Goal: Obtain resource: Obtain resource

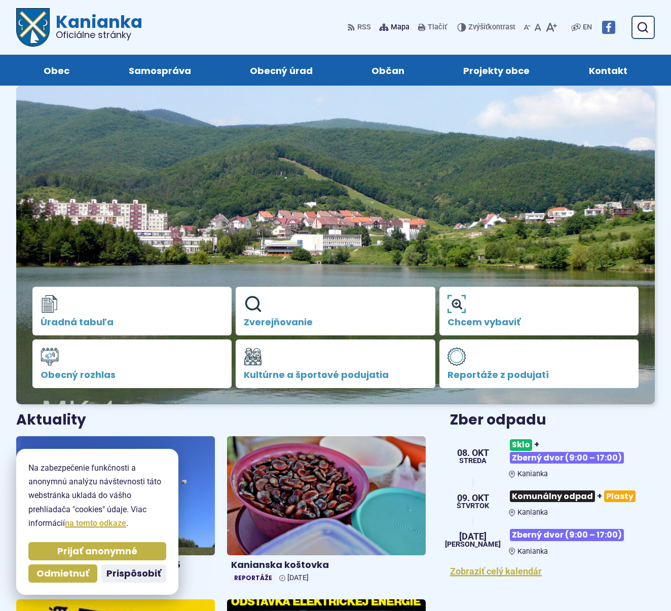
click at [393, 25] on span "Mapa" at bounding box center [400, 27] width 19 height 12
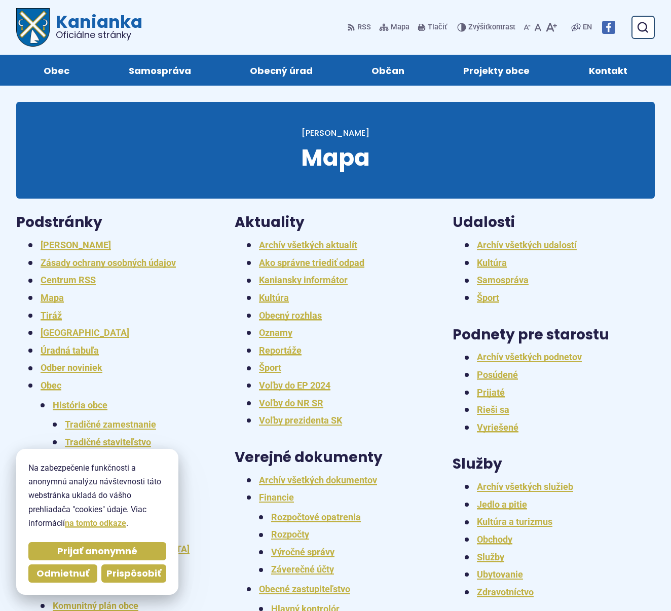
click at [137, 579] on span "Prispôsobiť" at bounding box center [133, 574] width 55 height 12
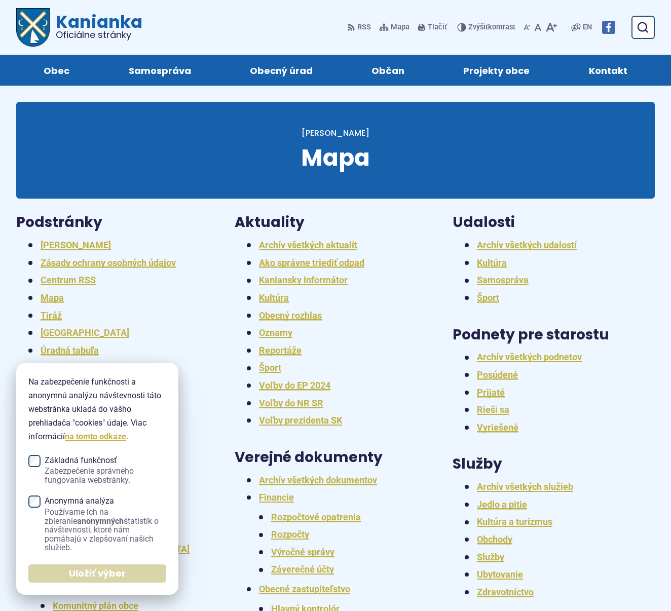
click at [79, 570] on span "Uložiť výber" at bounding box center [97, 574] width 57 height 12
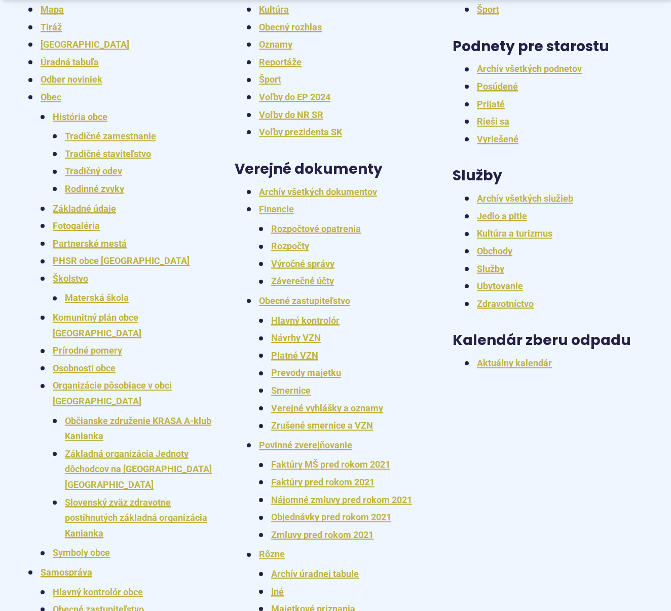
scroll to position [291, 0]
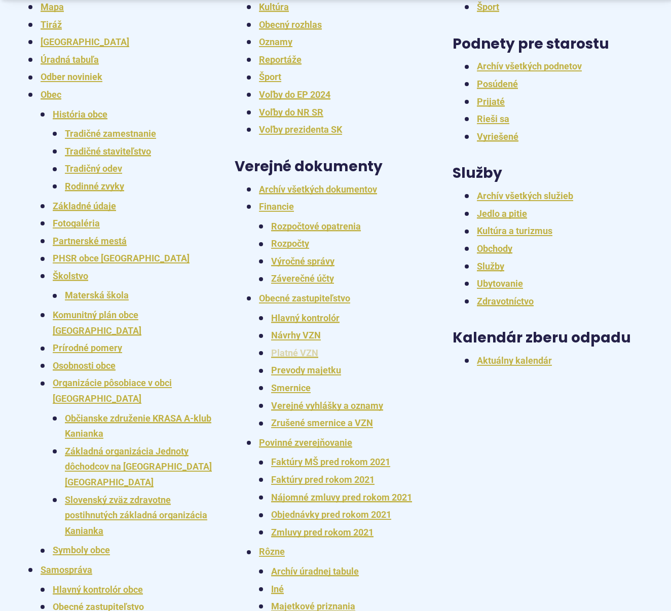
click at [286, 348] on link "Platné VZN" at bounding box center [294, 353] width 47 height 11
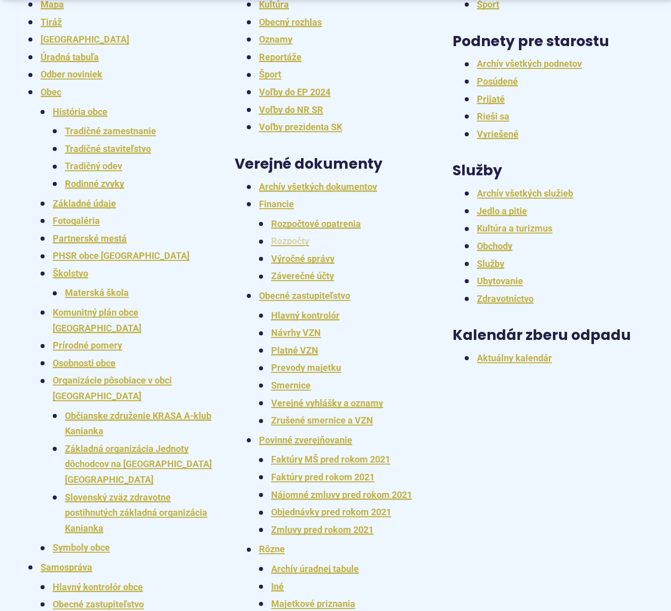
click at [293, 238] on link "Rozpočty" at bounding box center [290, 241] width 38 height 11
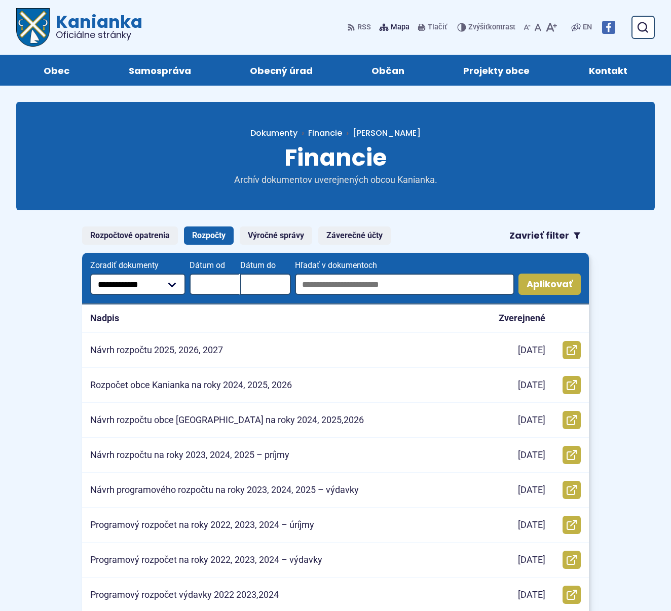
click at [400, 28] on span "Mapa" at bounding box center [400, 27] width 19 height 12
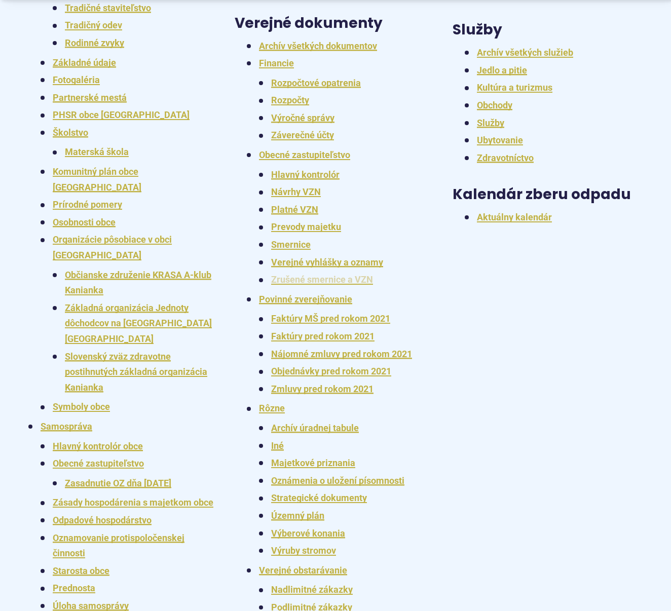
scroll to position [435, 0]
click at [266, 402] on link "Rôzne" at bounding box center [272, 407] width 26 height 11
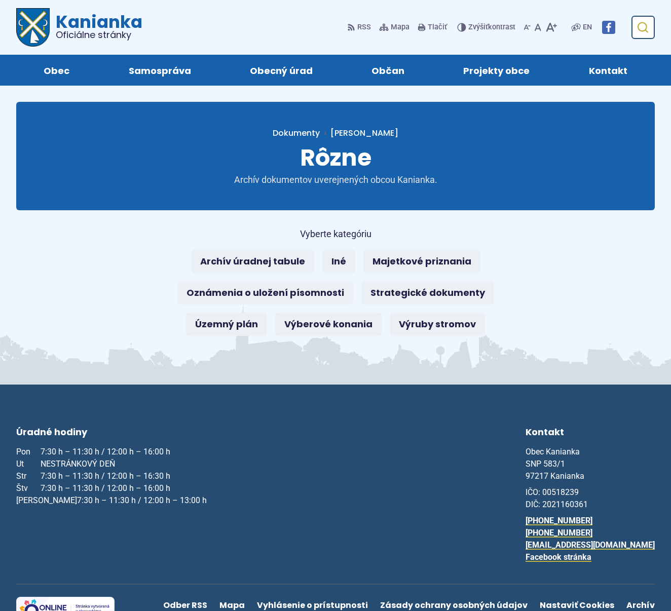
click at [647, 32] on icon "submit" at bounding box center [642, 27] width 12 height 12
type input "********"
click at [642, 27] on button "Odoslať vyhľadávací formulár" at bounding box center [642, 27] width 18 height 18
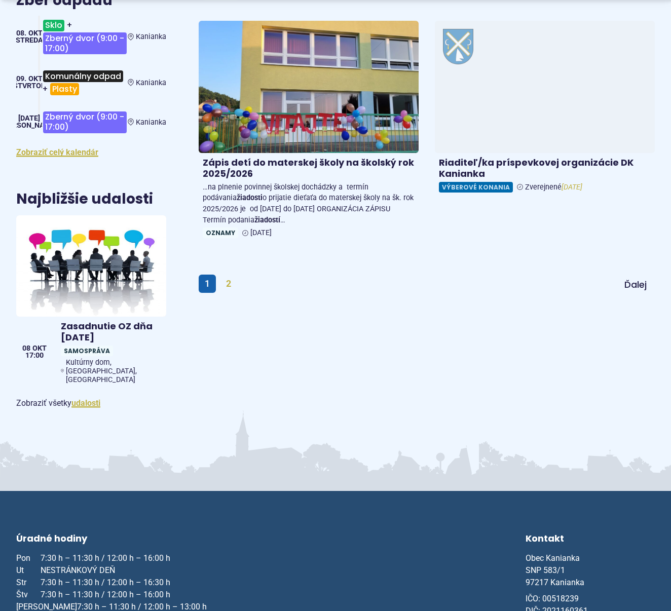
scroll to position [1266, 0]
click at [228, 274] on link "2" at bounding box center [228, 283] width 17 height 18
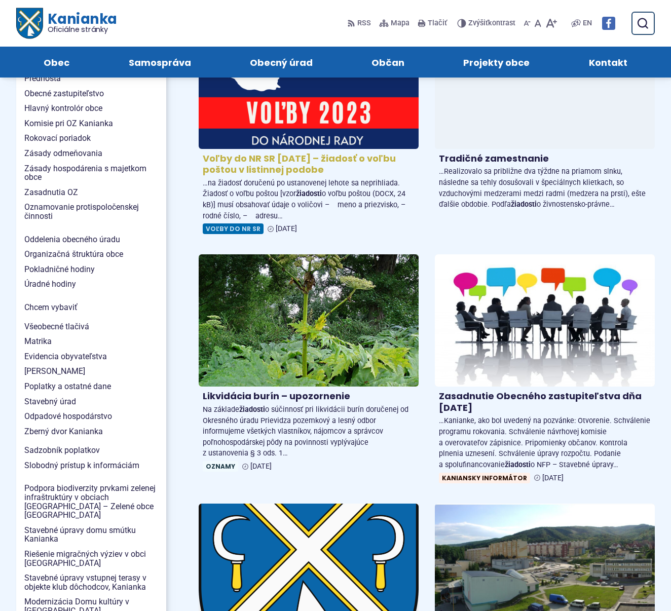
scroll to position [548, 0]
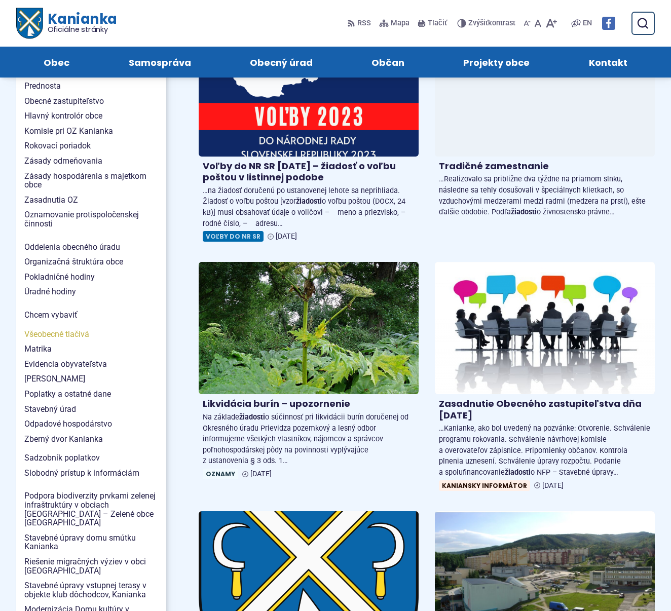
click at [51, 327] on span "Všeobecné tlačivá" at bounding box center [91, 334] width 134 height 15
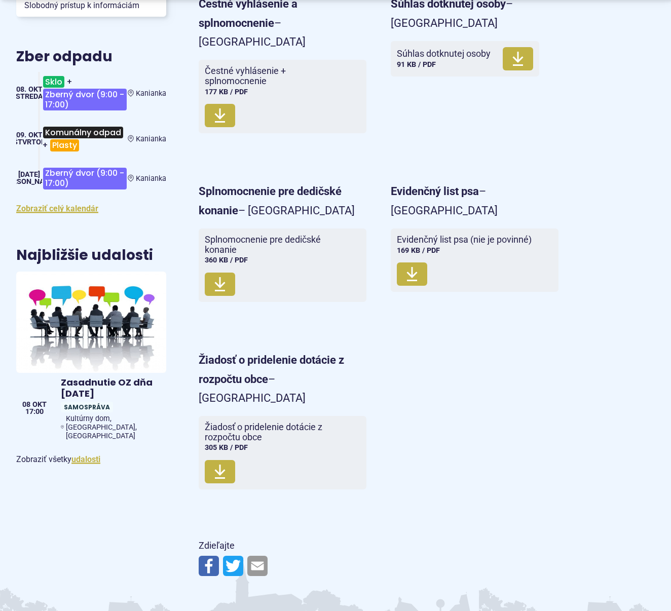
scroll to position [433, 0]
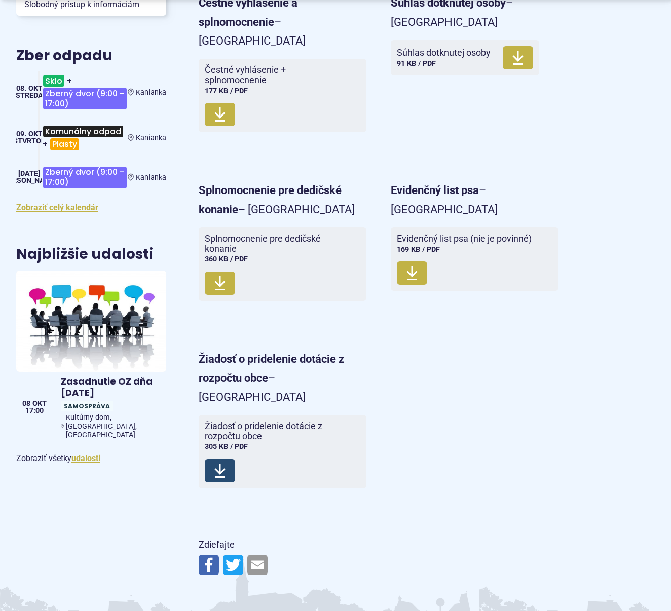
click at [220, 463] on icon at bounding box center [220, 471] width 12 height 16
